Goal: Information Seeking & Learning: Learn about a topic

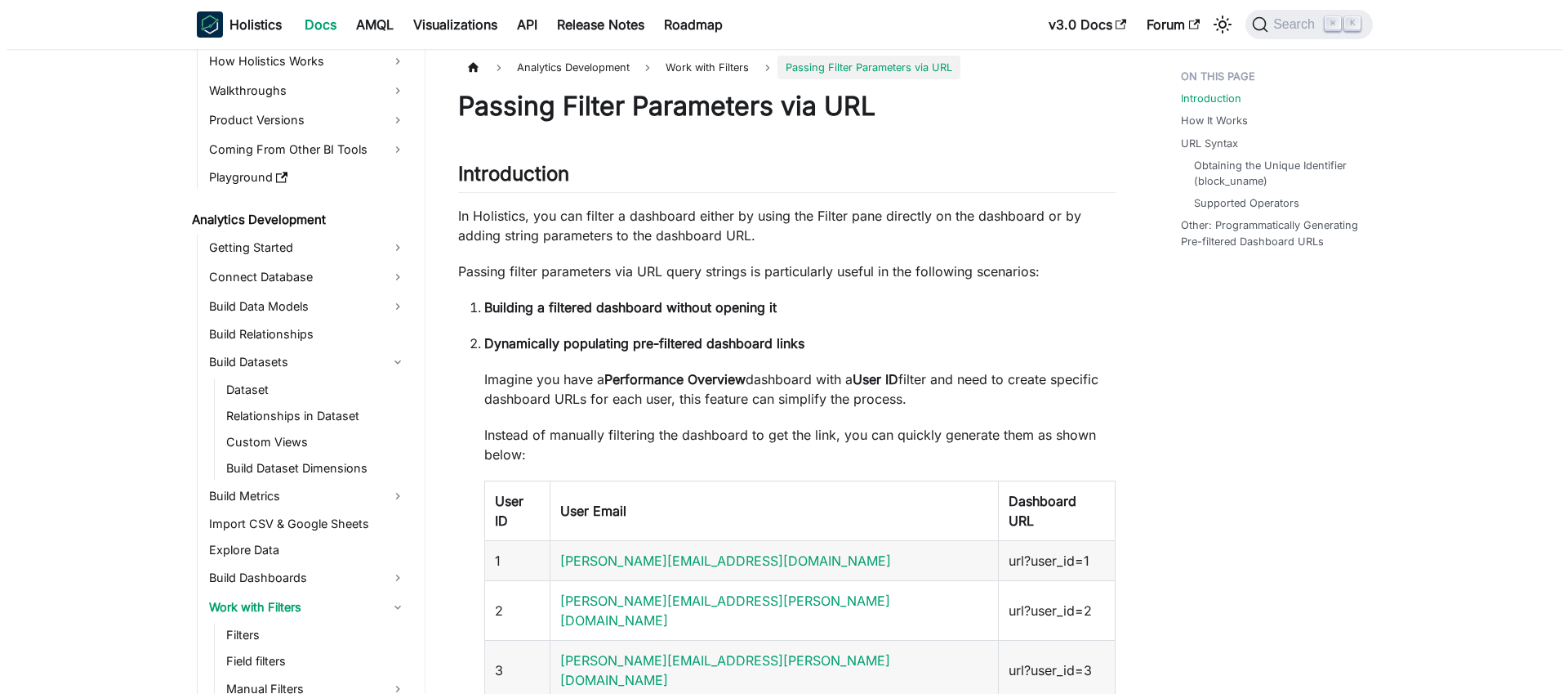
scroll to position [94, 0]
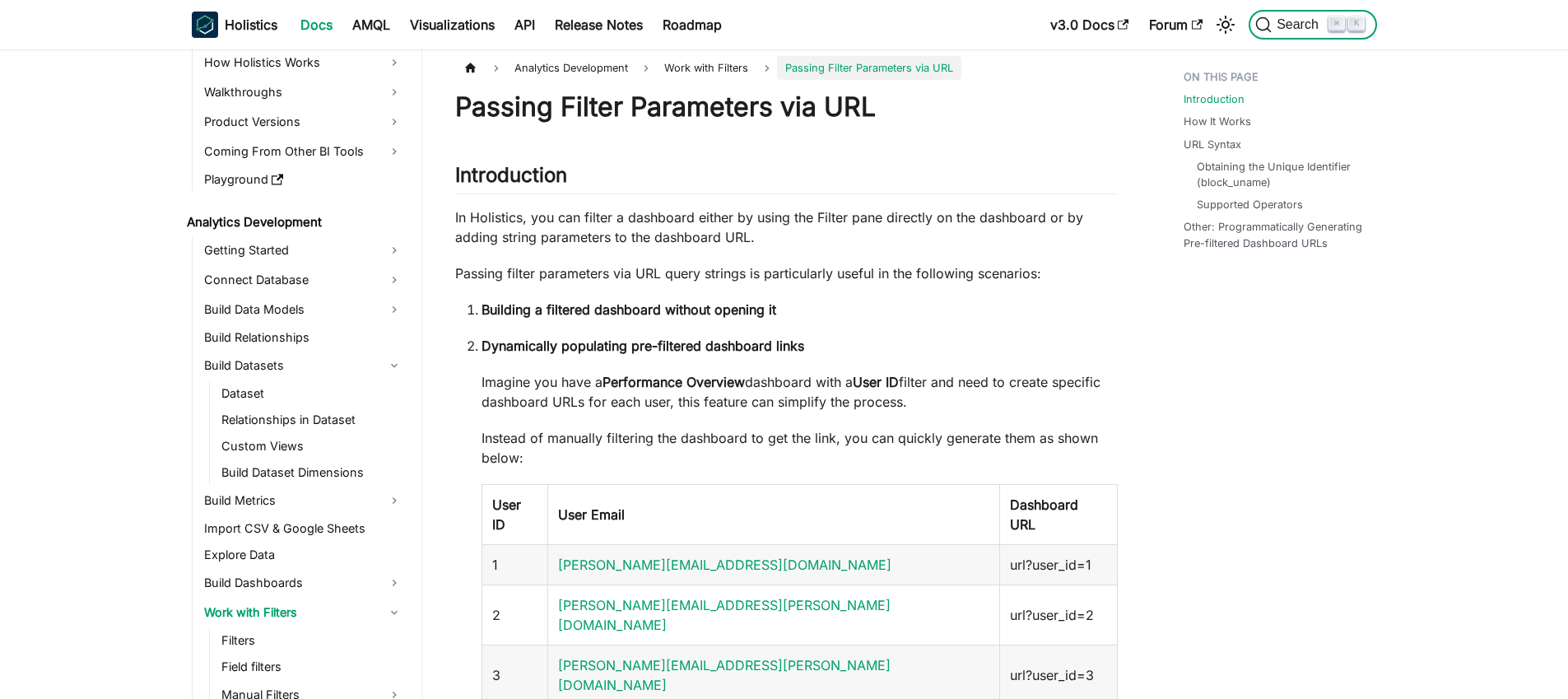
click at [1291, 17] on span "Search" at bounding box center [1300, 24] width 57 height 15
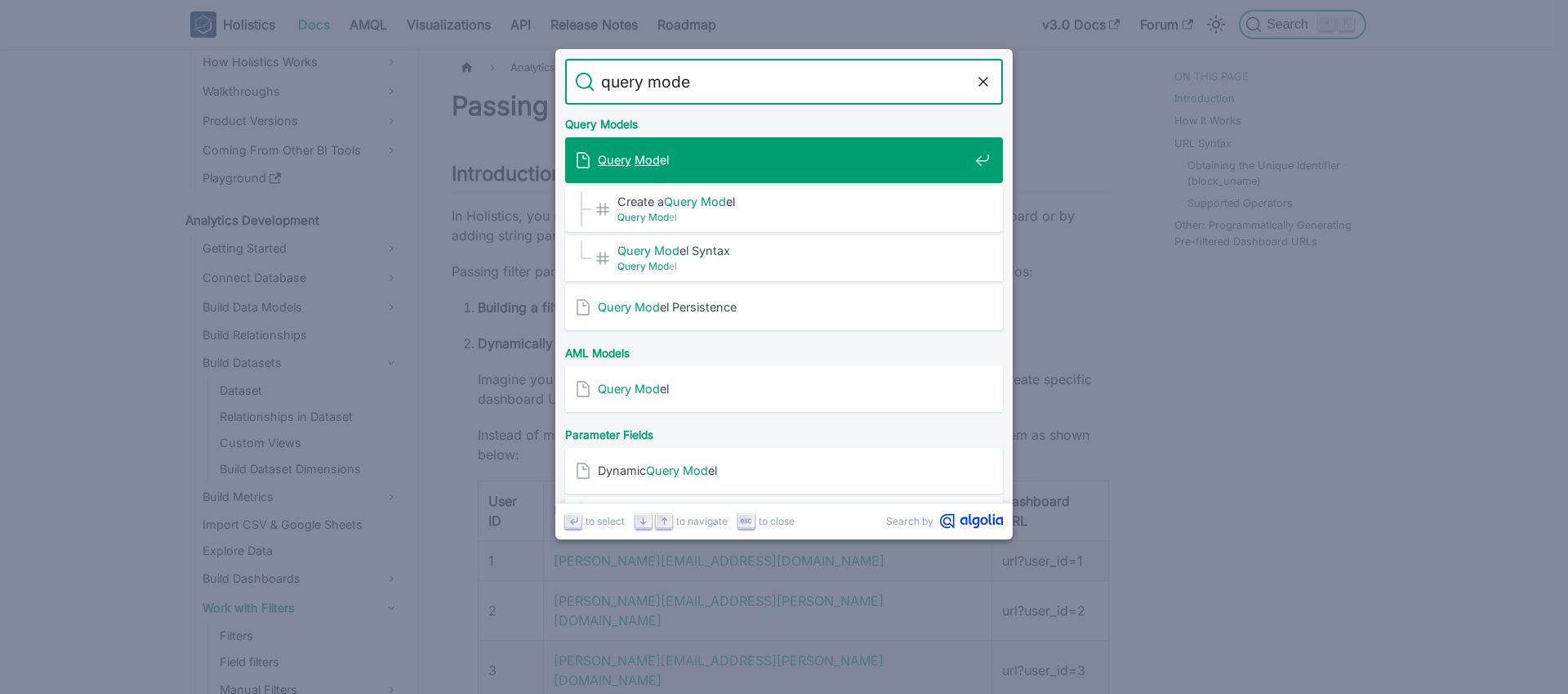
type input "query model"
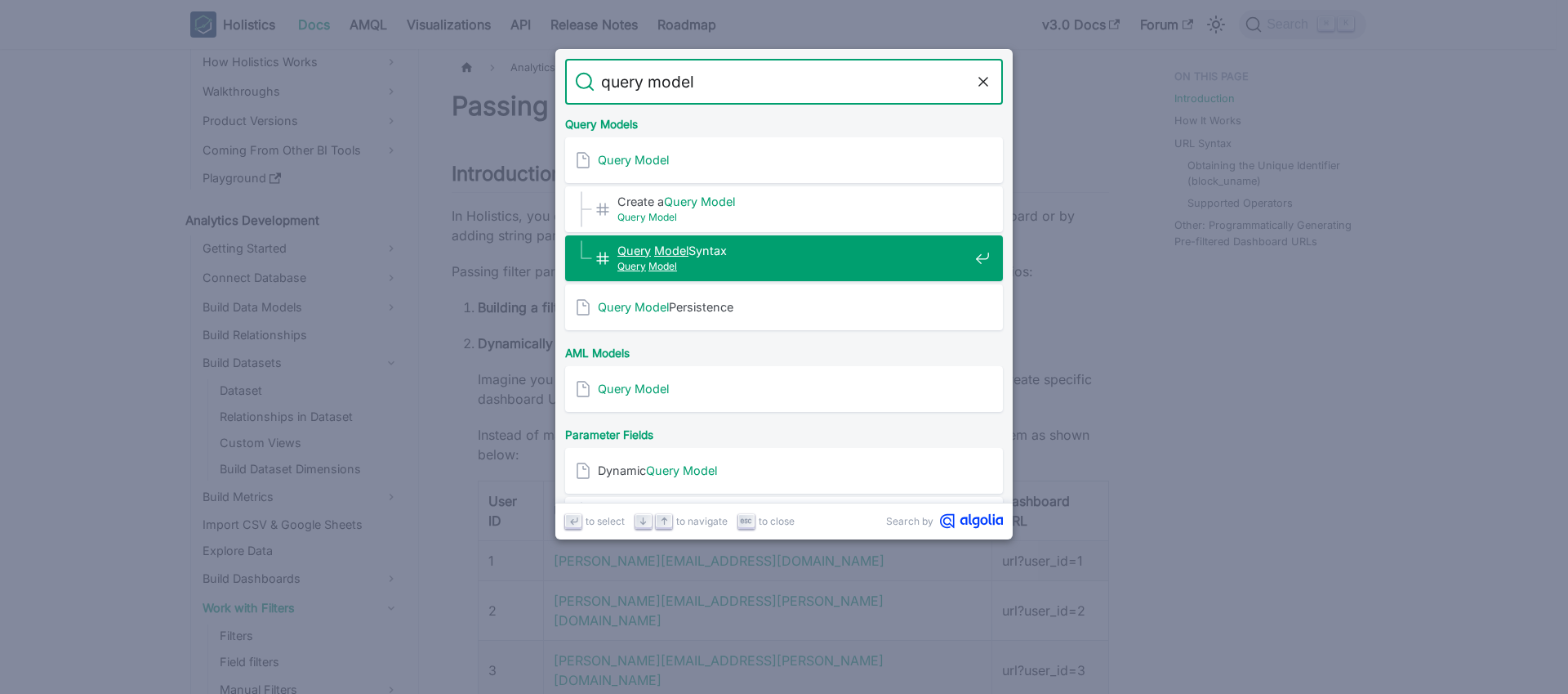
click at [790, 249] on span "Query Model Syntax​" at bounding box center [793, 250] width 351 height 15
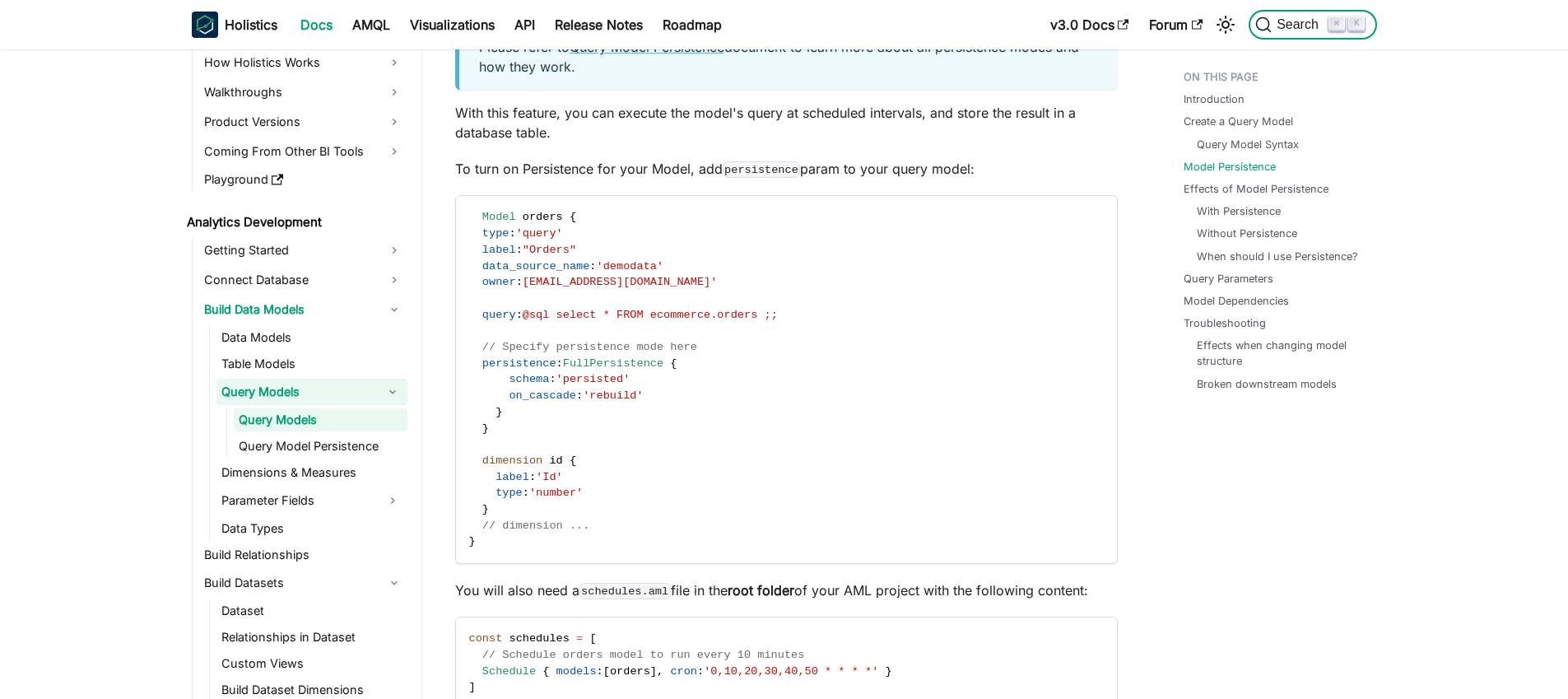
scroll to position [2687, 0]
click at [1298, 20] on span "Search" at bounding box center [1300, 24] width 57 height 15
click at [1248, 122] on link "Create a Query Model" at bounding box center [1241, 121] width 110 height 16
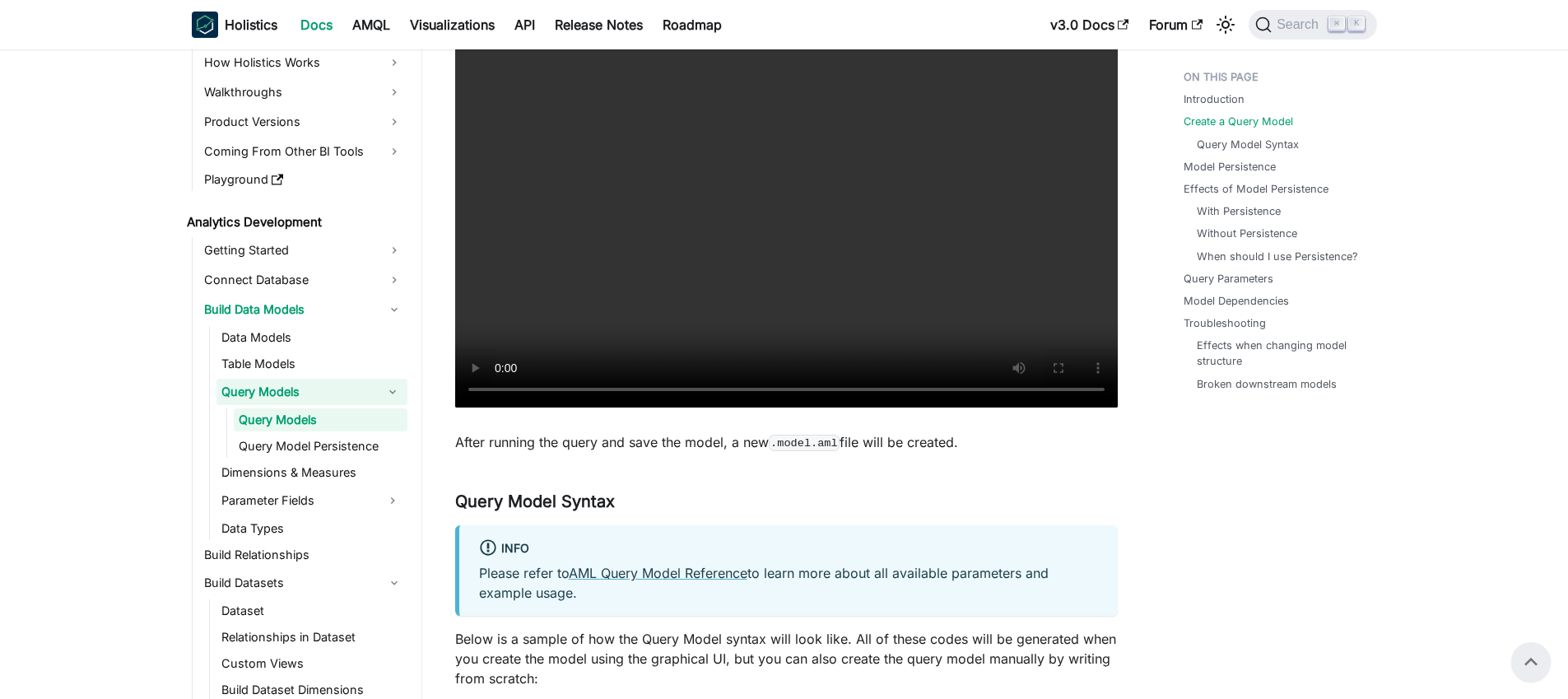
scroll to position [1241, 0]
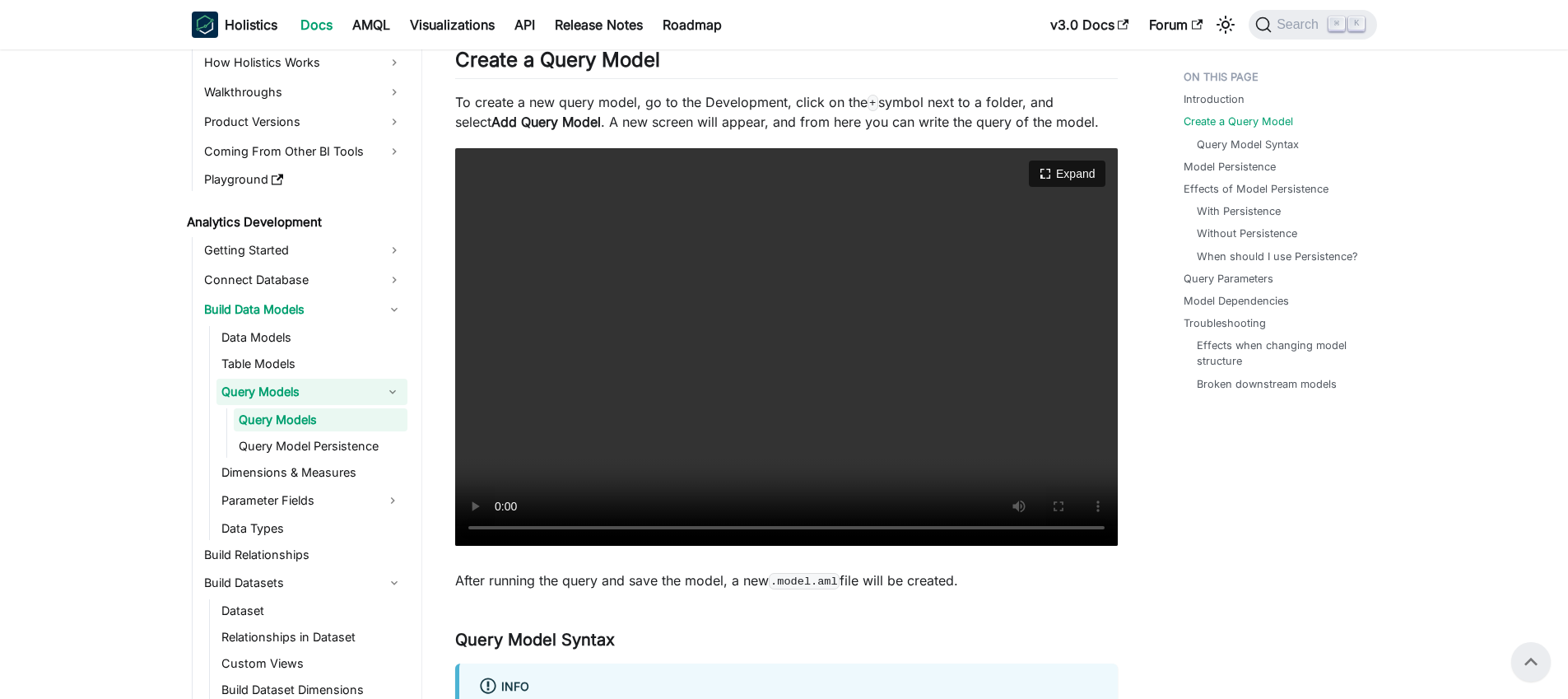
click at [799, 461] on video "Your browser does not support embedding video, but you can download it ." at bounding box center [787, 346] width 663 height 397
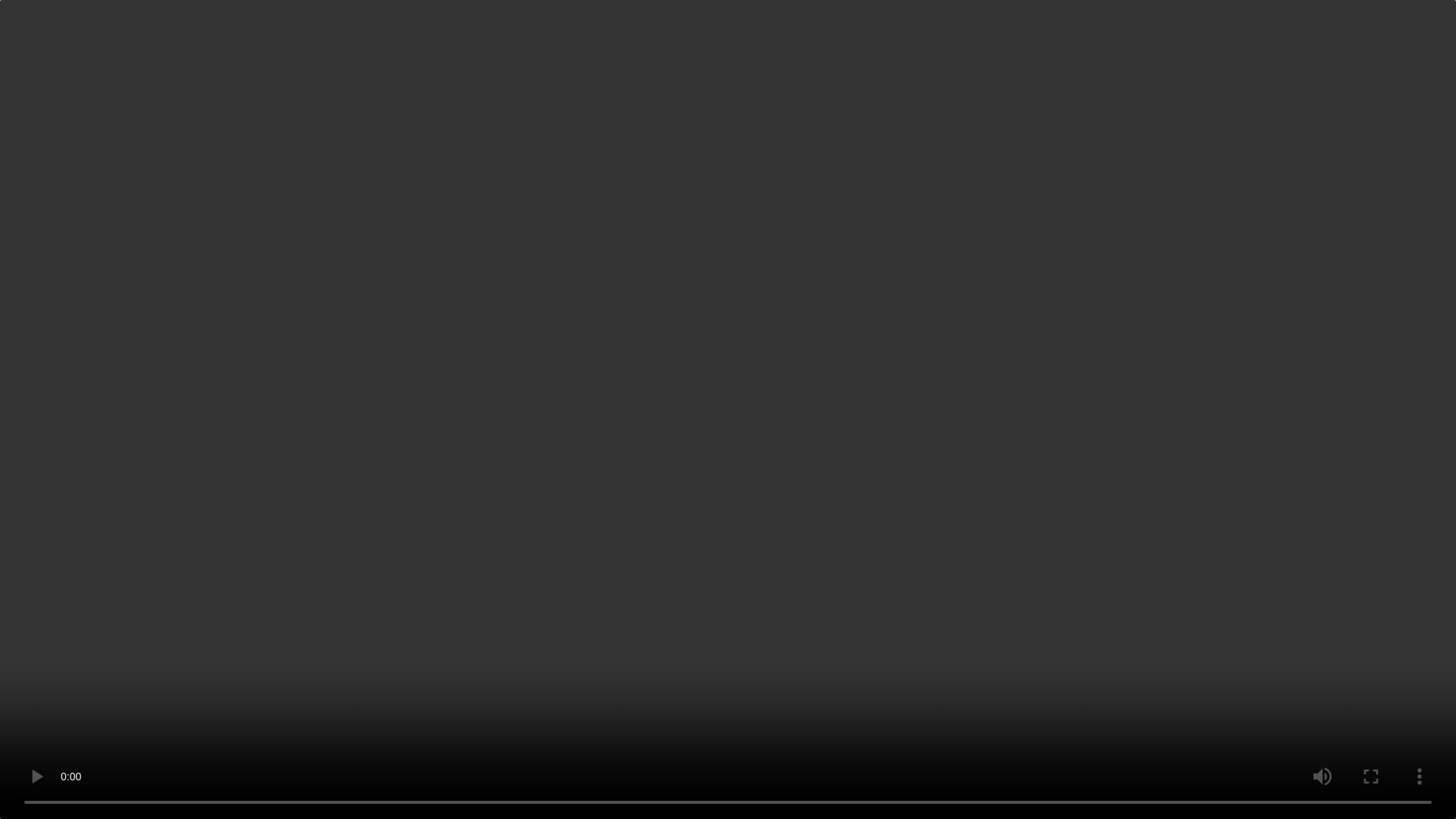
click at [734, 486] on video "Your browser does not support embedding video, but you can download it ." at bounding box center [728, 409] width 1456 height 819
click at [774, 505] on video "Your browser does not support embedding video, but you can download it ." at bounding box center [728, 409] width 1456 height 819
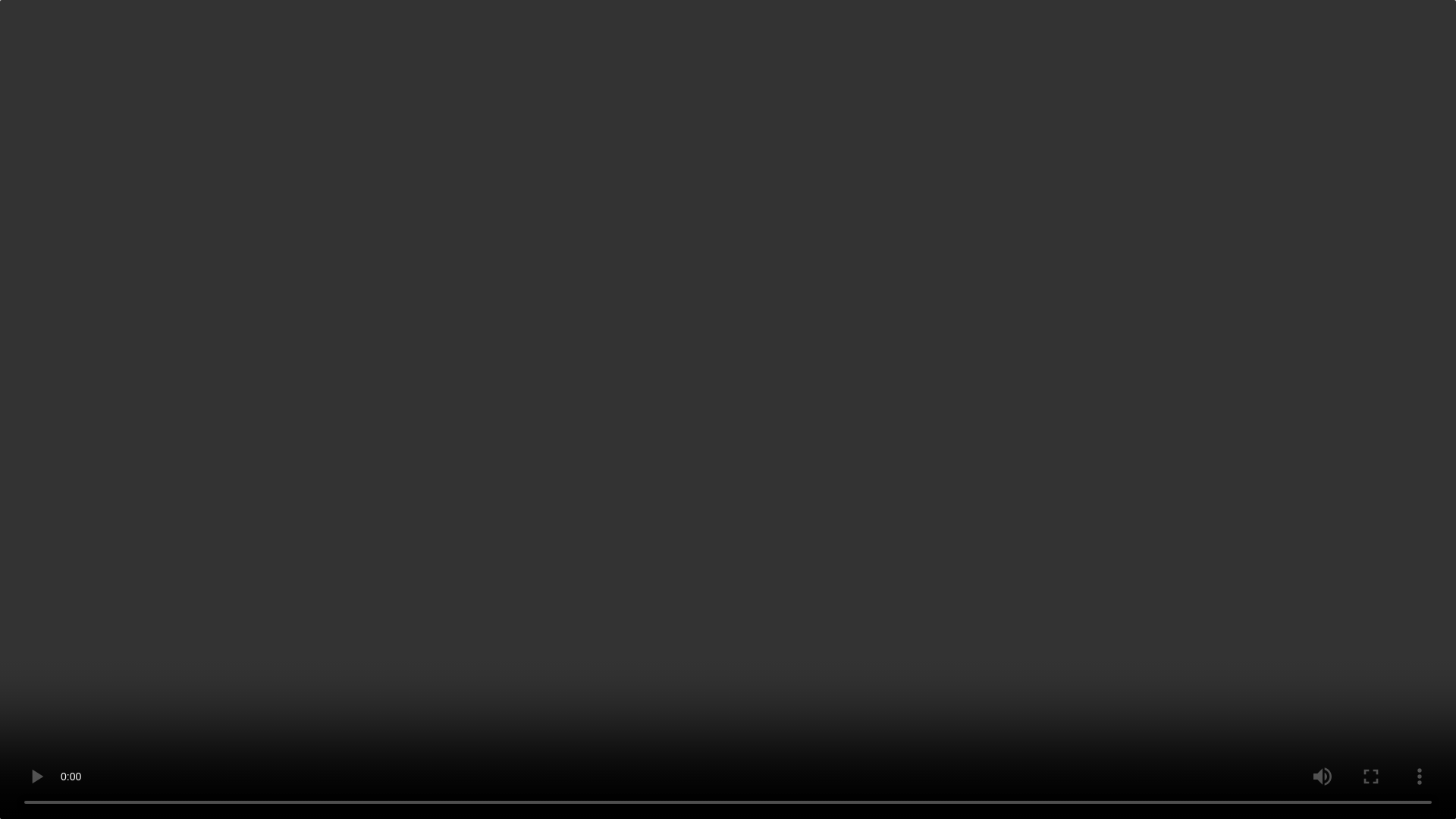
click at [774, 505] on video "Your browser does not support embedding video, but you can download it ." at bounding box center [728, 409] width 1456 height 819
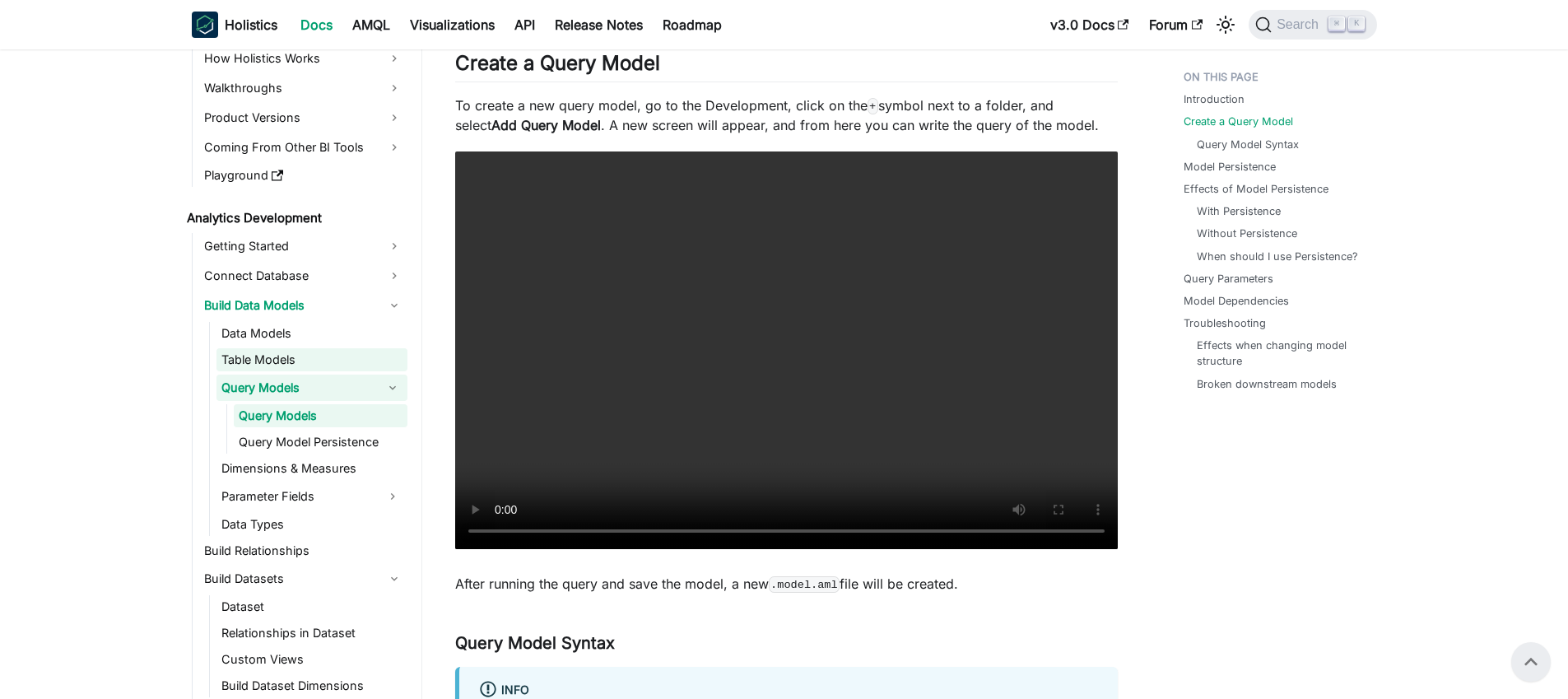
scroll to position [102, 0]
click at [890, 360] on video "Your browser does not support embedding video, but you can download it ." at bounding box center [787, 350] width 663 height 397
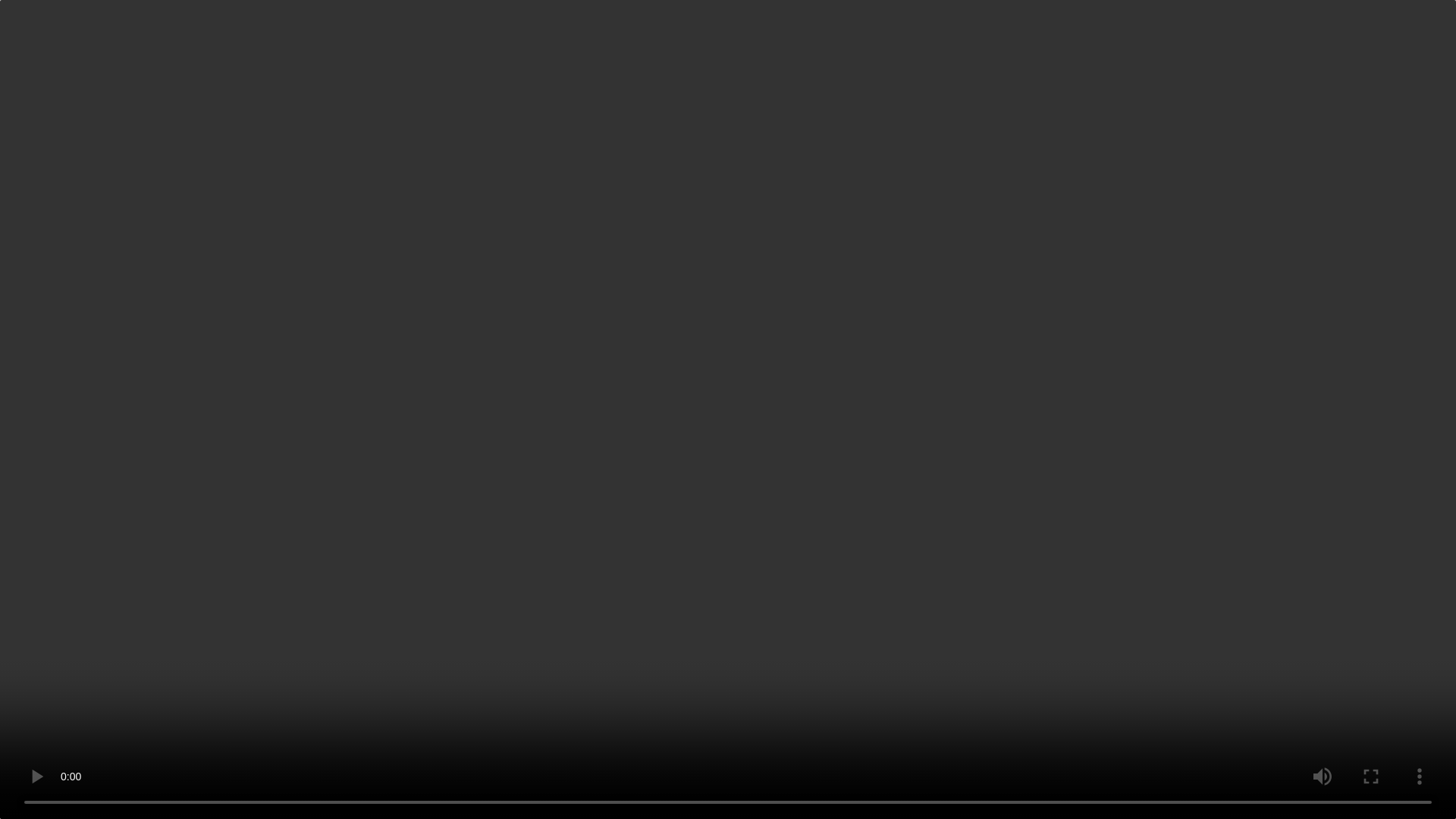
click at [974, 631] on video "Your browser does not support embedding video, but you can download it ." at bounding box center [728, 409] width 1456 height 819
